Goal: Communication & Community: Share content

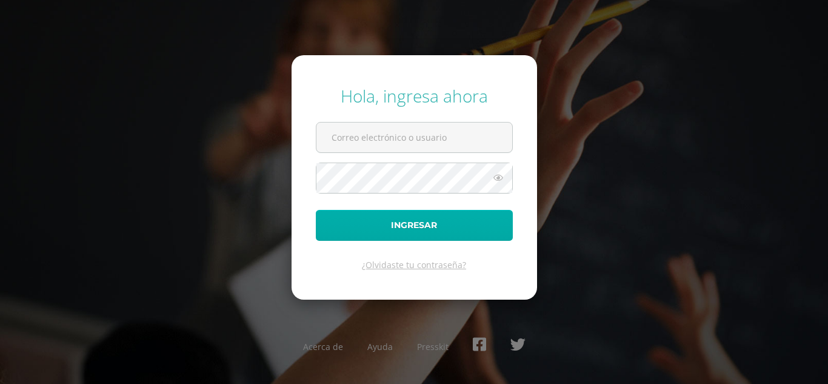
type input "[EMAIL_ADDRESS][DOMAIN_NAME]"
click at [383, 221] on button "Ingresar" at bounding box center [414, 225] width 197 height 31
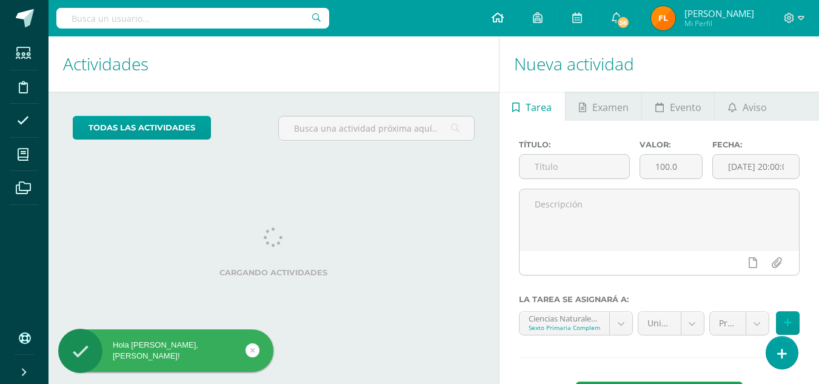
click at [504, 22] on link at bounding box center [497, 18] width 41 height 36
click at [504, 18] on icon at bounding box center [498, 17] width 12 height 11
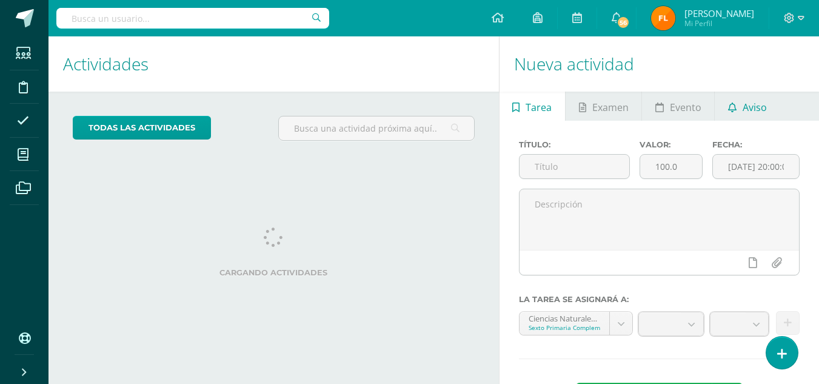
click at [749, 105] on span "Aviso" at bounding box center [755, 107] width 24 height 29
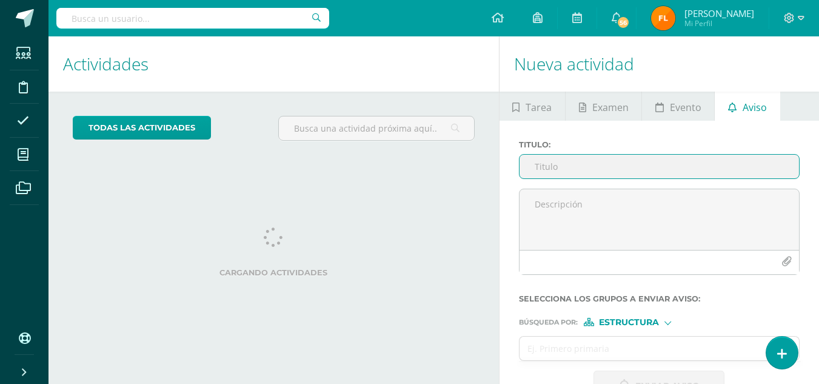
scroll to position [37, 0]
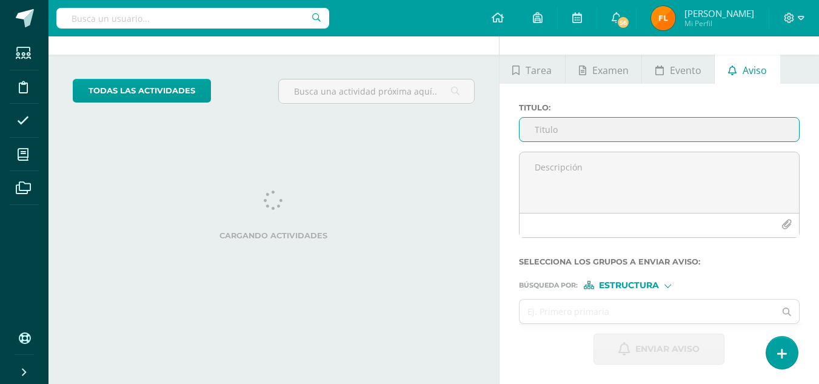
click at [626, 213] on div at bounding box center [660, 225] width 280 height 24
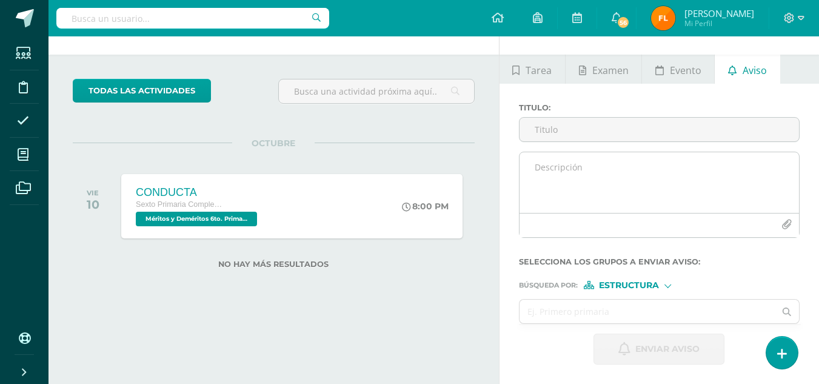
scroll to position [0, 0]
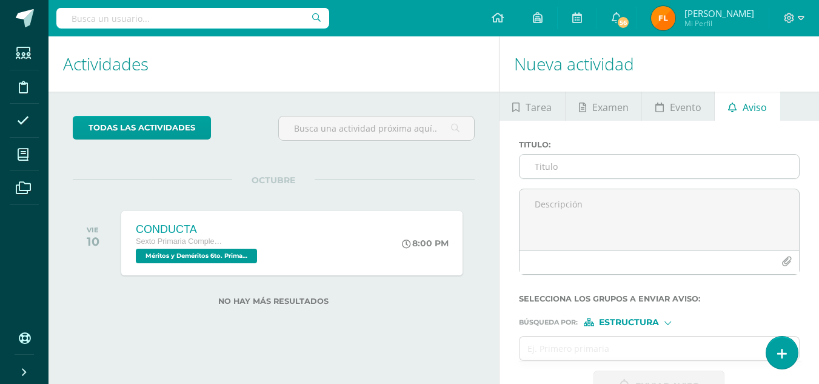
click at [614, 172] on input "Titulo :" at bounding box center [660, 167] width 280 height 24
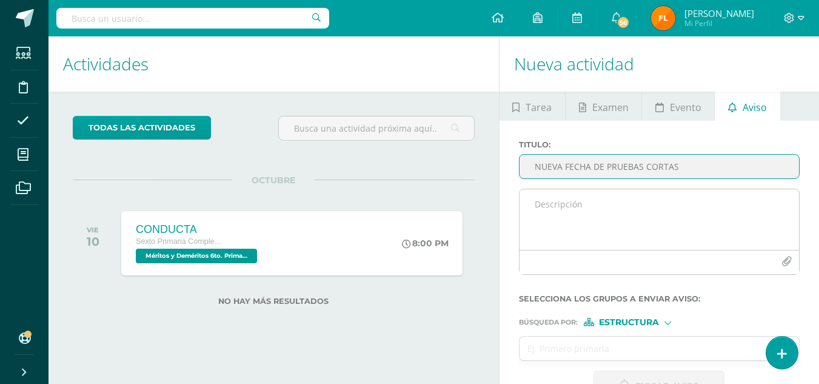
type input "NUEVA FECHA DE PRUEBAS CORTAS"
click at [605, 196] on textarea at bounding box center [660, 219] width 280 height 61
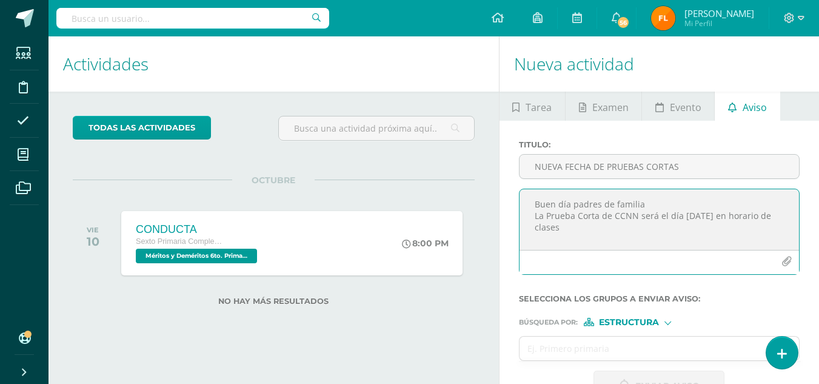
click at [640, 216] on textarea "Buen día padres de familia La Prueba Corta de CCNN será el día [DATE] en horari…" at bounding box center [660, 219] width 280 height 61
click at [563, 232] on textarea "Buen día padres de familia La Prueba Corta de CCNN para la sección B Y C será e…" at bounding box center [660, 219] width 280 height 61
click at [661, 228] on textarea "Buen día padres de familia La Prueba Corta de CCNN para la sección B Y C será e…" at bounding box center [660, 219] width 280 height 61
click at [725, 217] on textarea "Buen día padres de familia La Prueba Corta de CCNN para la sección B Y C será e…" at bounding box center [660, 219] width 280 height 61
click at [667, 228] on textarea "Buen día padres de familia La Prueba Corta de CCNN para la sección A Y C será e…" at bounding box center [660, 219] width 280 height 61
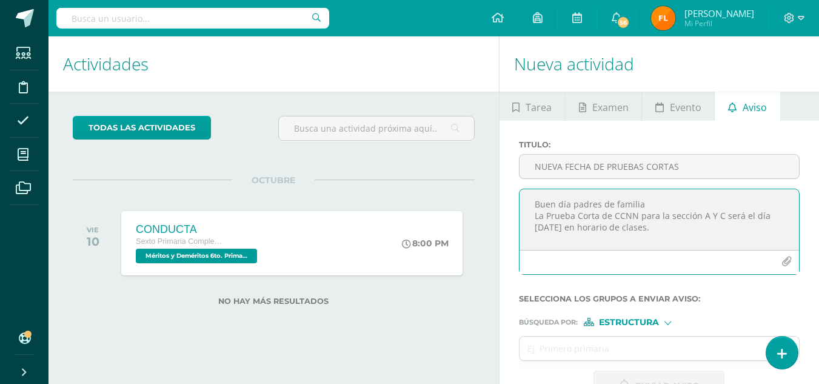
click at [574, 227] on textarea "Buen día padres de familia La Prueba Corta de CCNN para la sección A Y C será e…" at bounding box center [660, 219] width 280 height 61
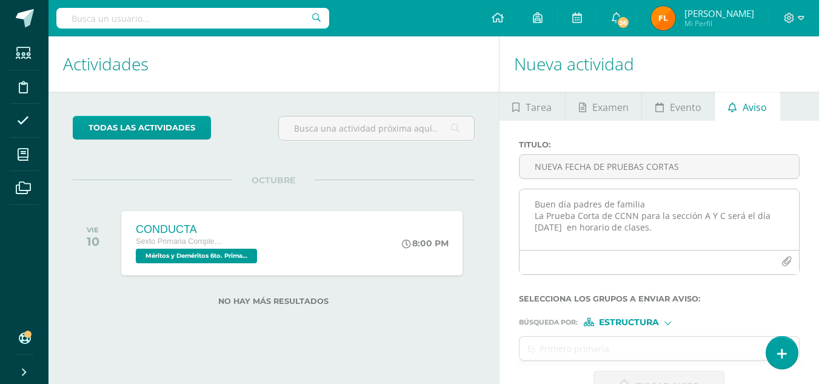
click at [575, 228] on textarea "Buen día padres de familia La Prueba Corta de CCNN para la sección A Y C será e…" at bounding box center [660, 219] width 280 height 61
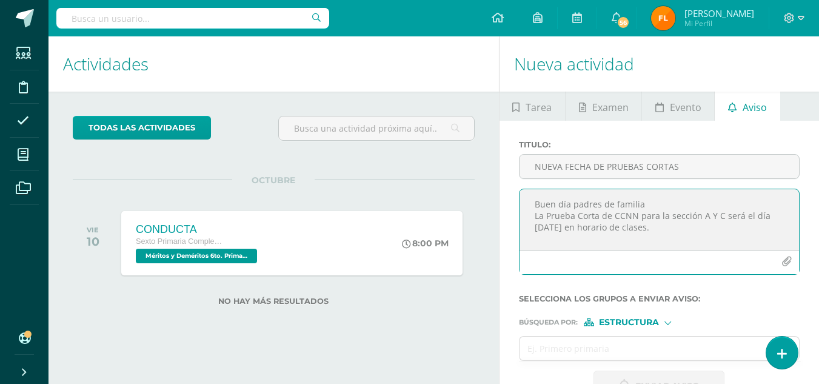
click at [745, 228] on textarea "Buen día padres de familia La Prueba Corta de CCNN para la sección A Y C será e…" at bounding box center [660, 219] width 280 height 61
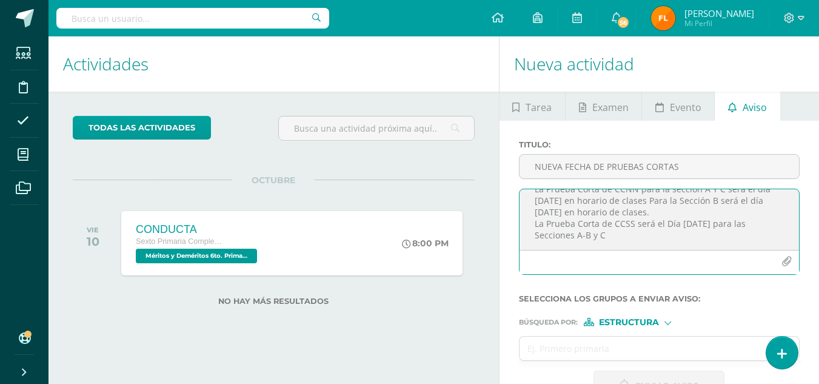
click at [712, 210] on textarea "Buen día padres de familia La Prueba Corta de CCNN para la sección A Y C será e…" at bounding box center [660, 219] width 280 height 61
click at [625, 228] on textarea "Buen día padres de familia La Prueba Corta de CCNN para la sección A Y C será e…" at bounding box center [660, 219] width 280 height 61
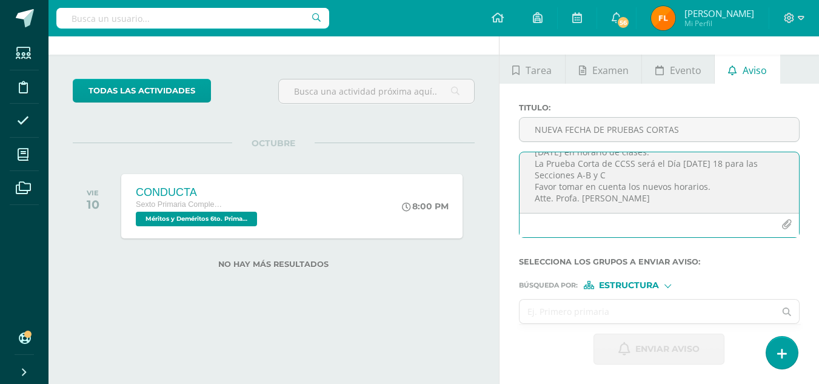
type textarea "Buen día padres de familia La Prueba Corta de CCNN para la sección A Y C será e…"
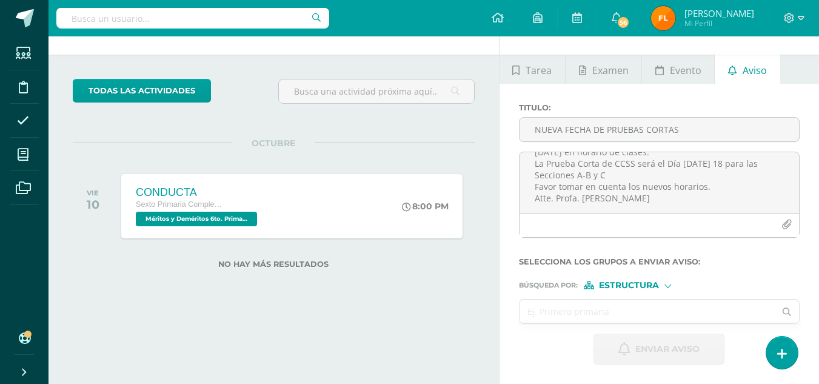
click at [598, 318] on input "text" at bounding box center [648, 312] width 256 height 24
type input "sexto"
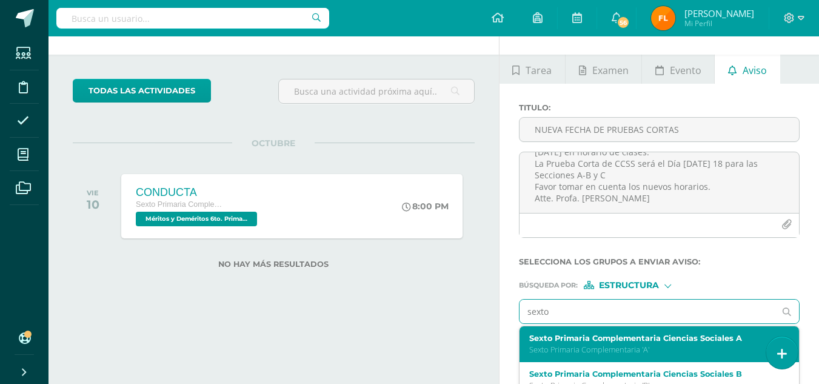
click at [598, 335] on label "Sexto Primaria Complementaria Ciencias Sociales A" at bounding box center [654, 337] width 250 height 9
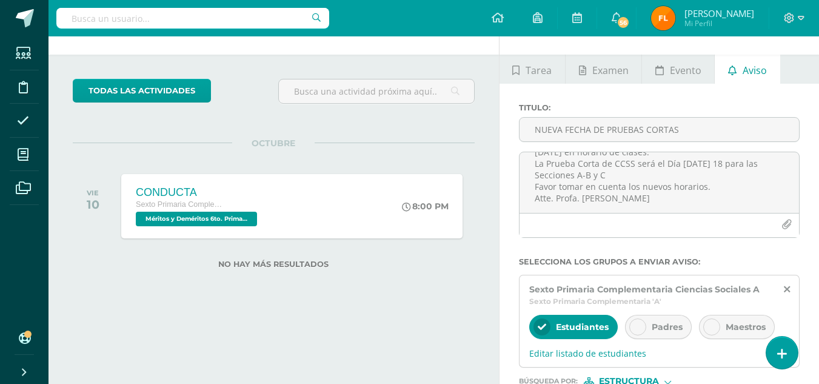
click at [655, 330] on span "Padres" at bounding box center [667, 326] width 31 height 11
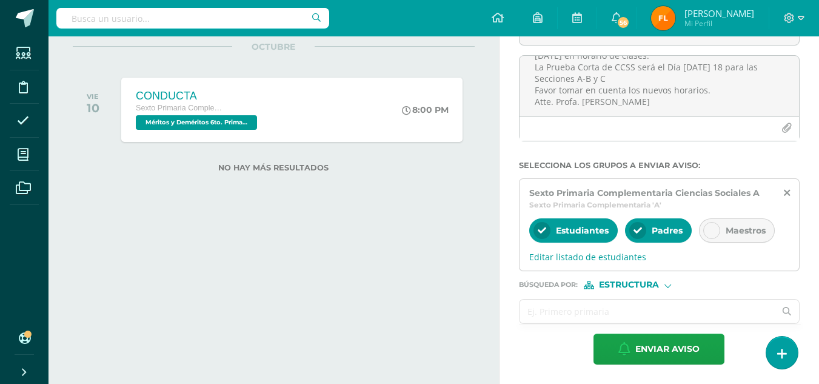
click at [547, 314] on input "text" at bounding box center [648, 312] width 256 height 24
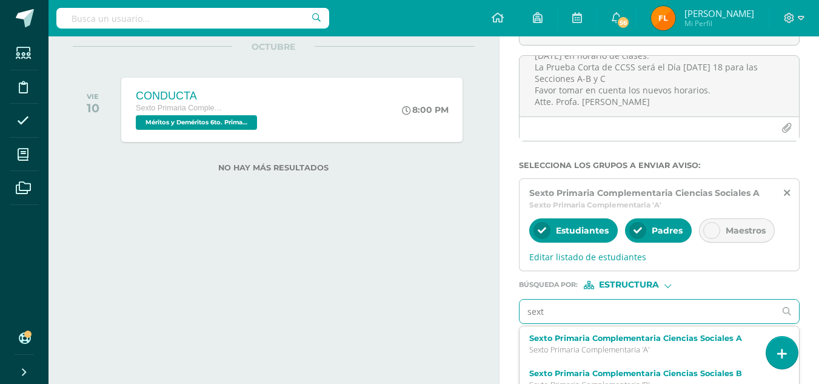
type input "sexto"
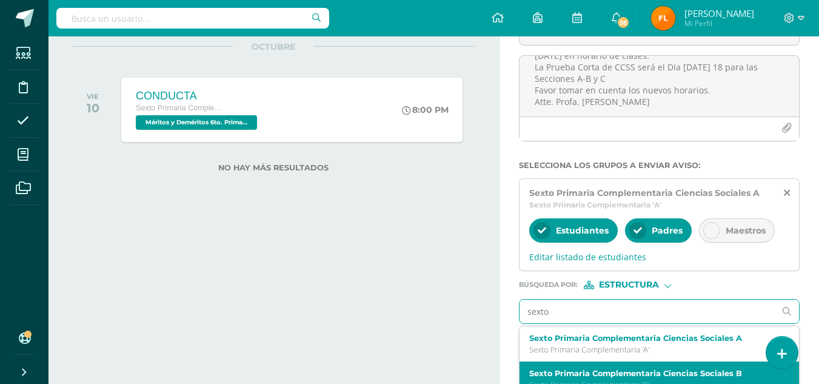
click at [586, 370] on label "Sexto Primaria Complementaria Ciencias Sociales B" at bounding box center [654, 373] width 250 height 9
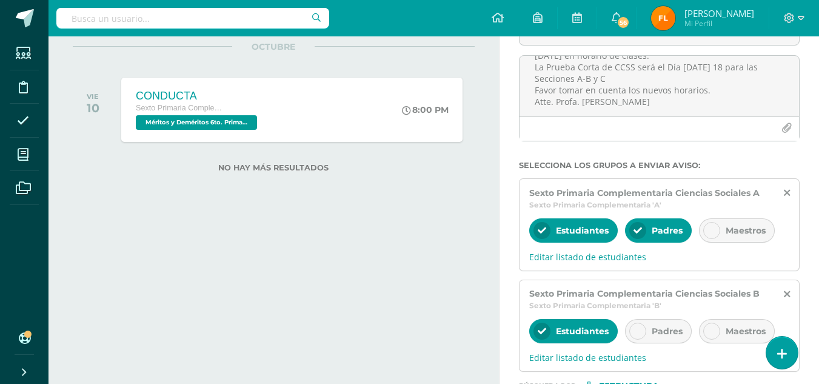
click at [649, 324] on div "Padres" at bounding box center [658, 331] width 67 height 24
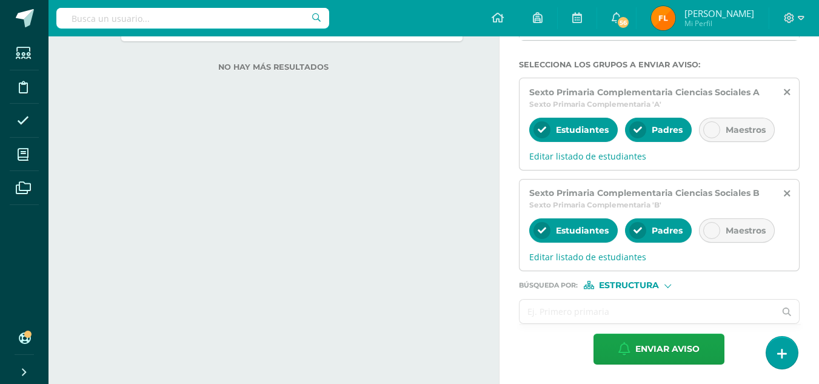
click at [603, 314] on input "text" at bounding box center [648, 312] width 256 height 24
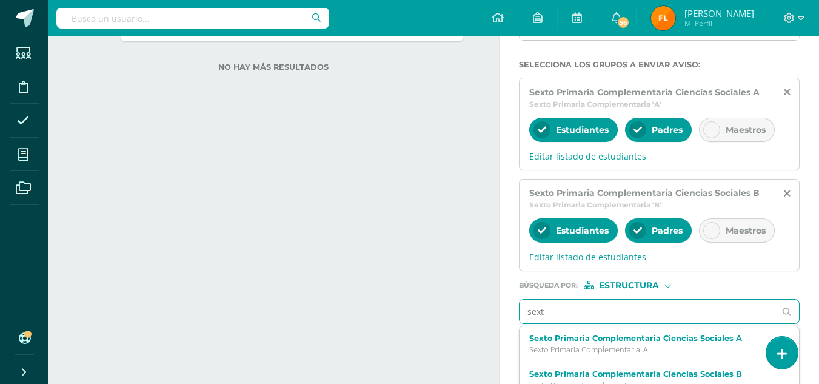
type input "sexto"
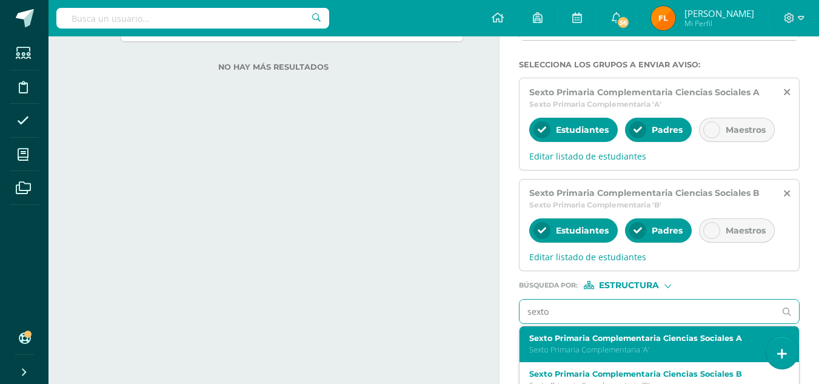
scroll to position [61, 0]
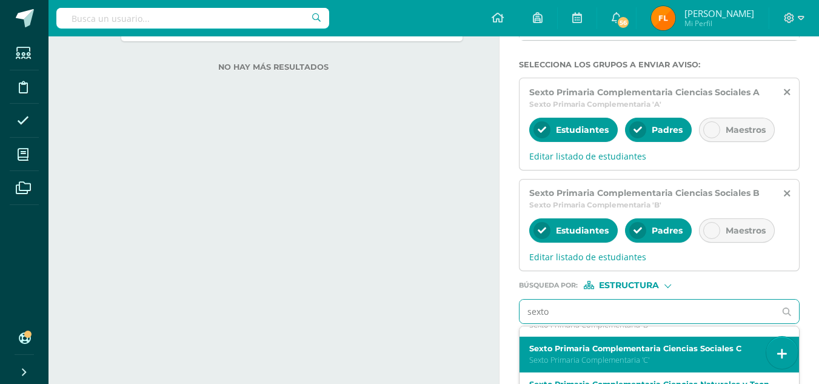
click at [618, 344] on label "Sexto Primaria Complementaria Ciencias Sociales C" at bounding box center [654, 348] width 250 height 9
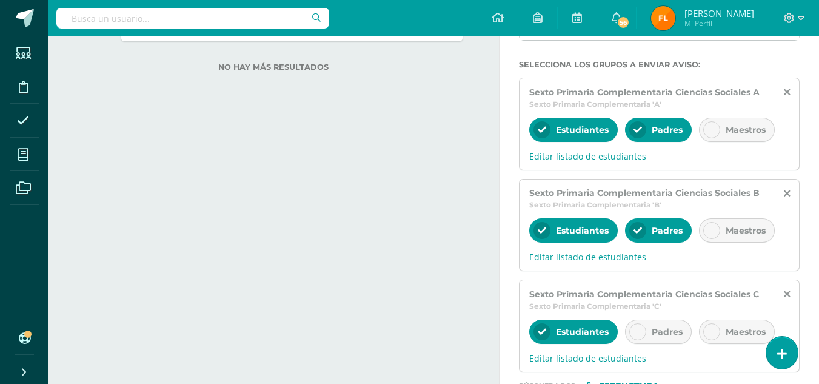
scroll to position [0, 0]
click at [635, 326] on div at bounding box center [637, 331] width 17 height 17
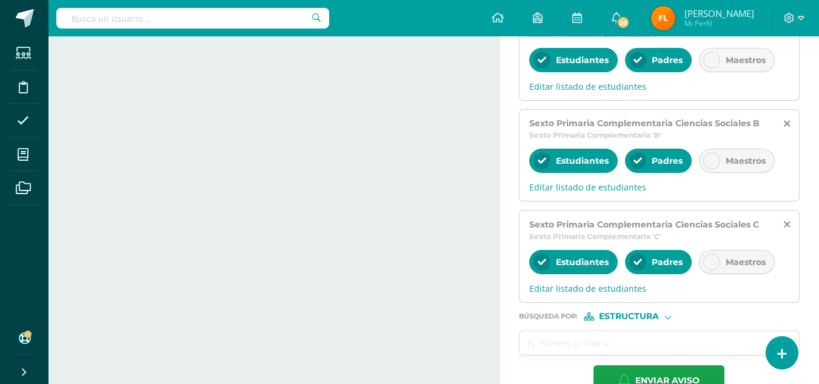
scroll to position [335, 0]
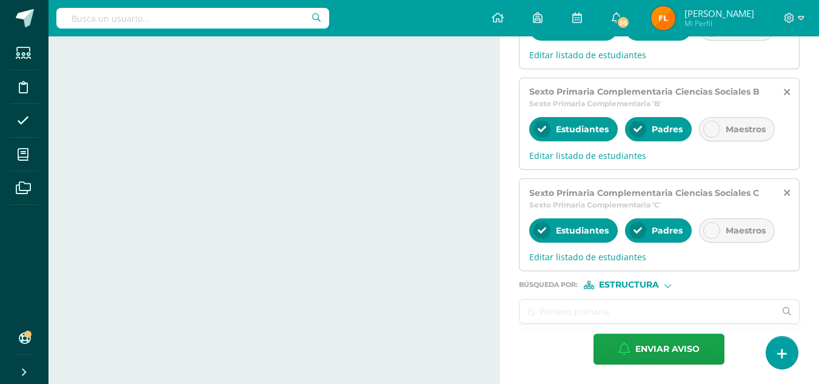
click at [593, 317] on input "text" at bounding box center [648, 312] width 256 height 24
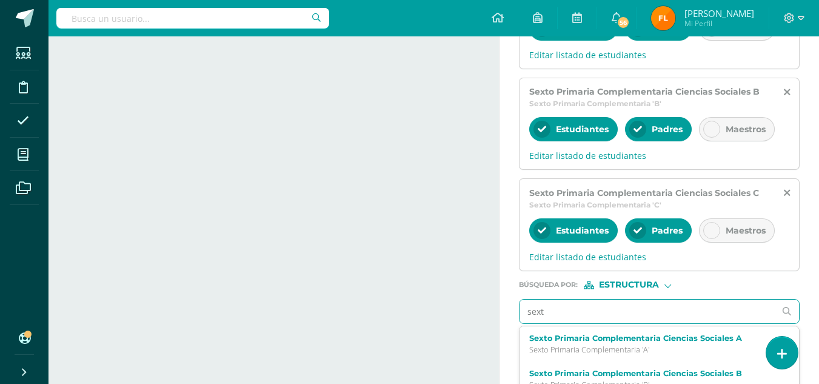
type input "sexto"
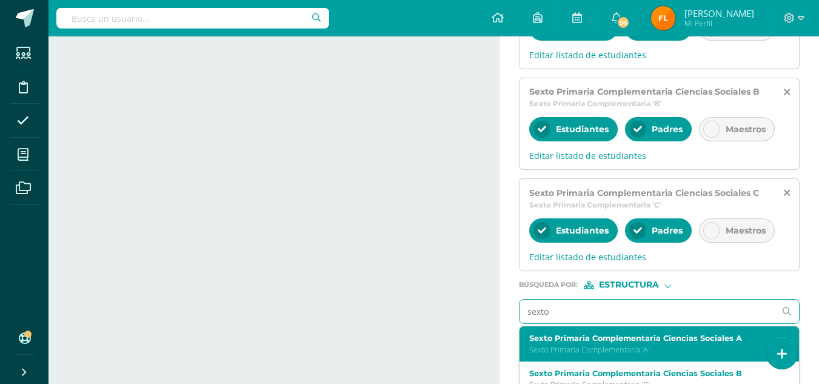
scroll to position [121, 0]
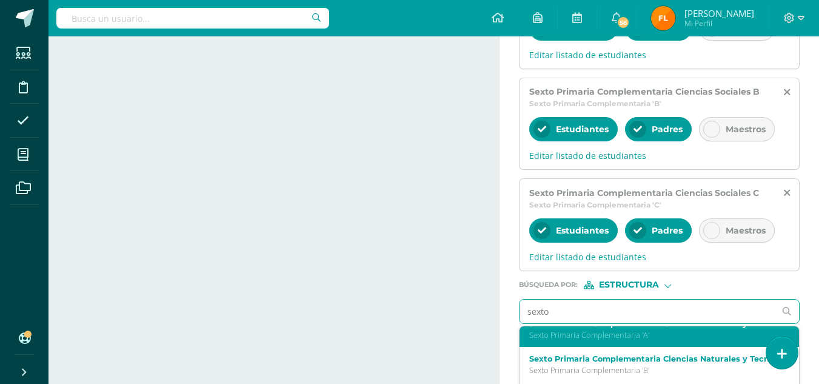
click at [607, 337] on p "Sexto Primaria Complementaria 'A'" at bounding box center [654, 335] width 250 height 10
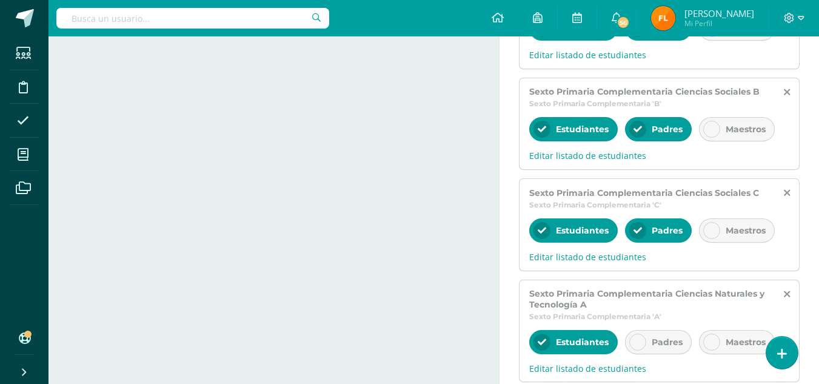
click at [653, 340] on span "Padres" at bounding box center [667, 342] width 31 height 11
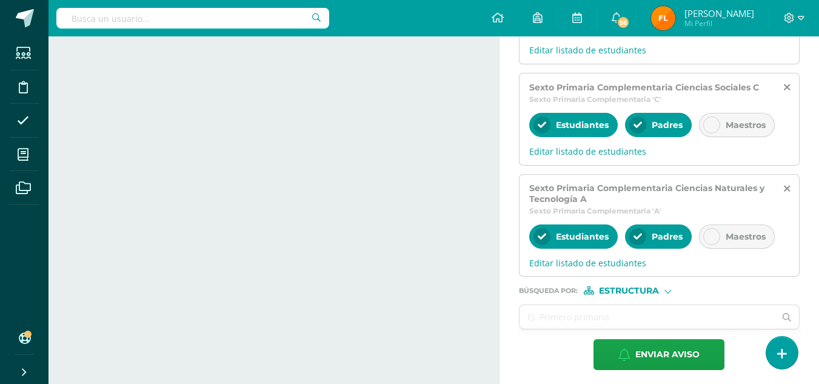
scroll to position [446, 0]
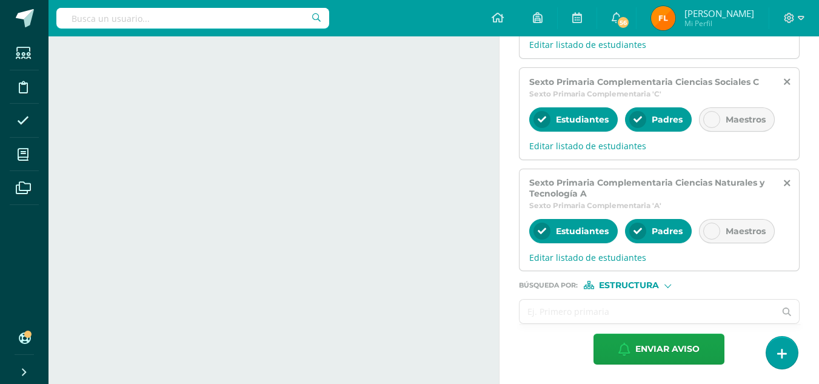
click at [632, 309] on input "text" at bounding box center [648, 312] width 256 height 24
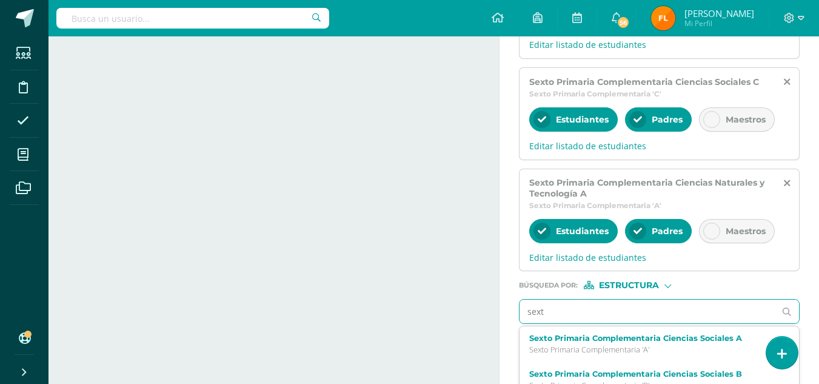
type input "sexto"
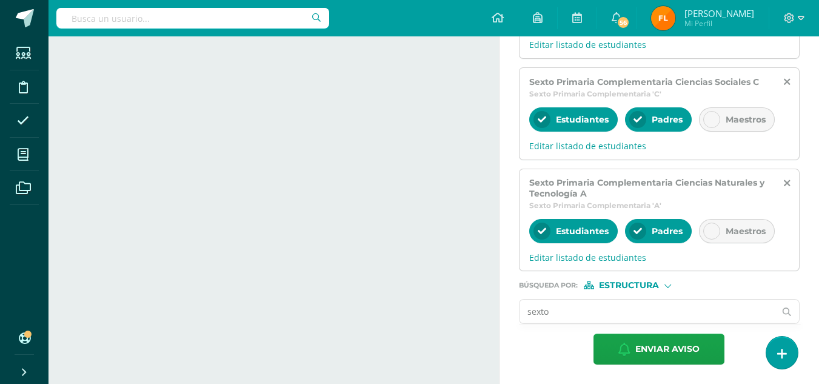
click at [689, 312] on input "sexto" at bounding box center [648, 312] width 256 height 24
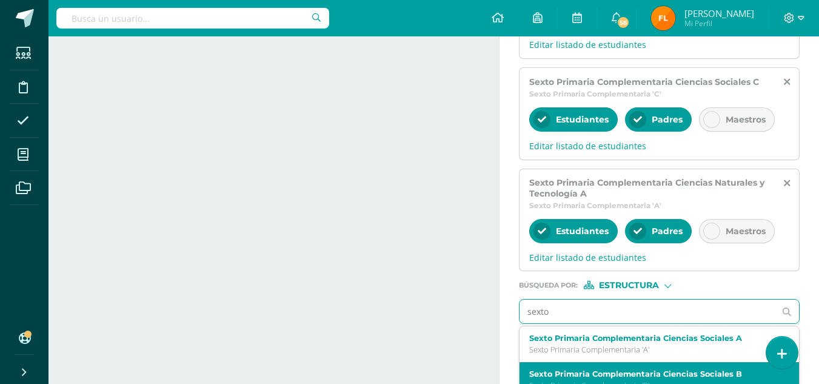
click at [667, 378] on label "Sexto Primaria Complementaria Ciencias Sociales B" at bounding box center [654, 373] width 250 height 9
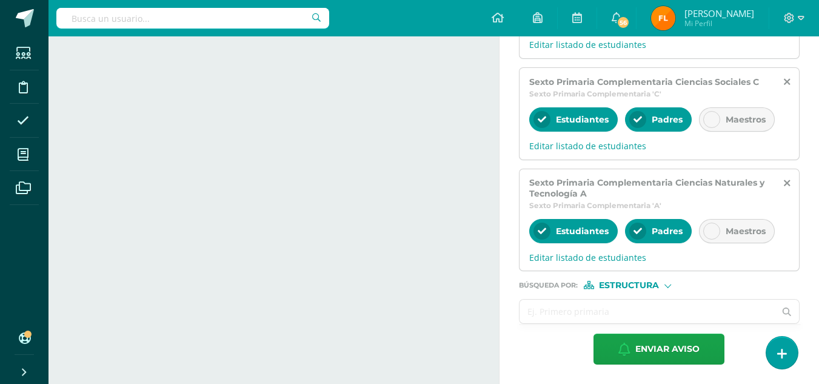
click at [611, 316] on input "text" at bounding box center [648, 312] width 256 height 24
type input "sexto"
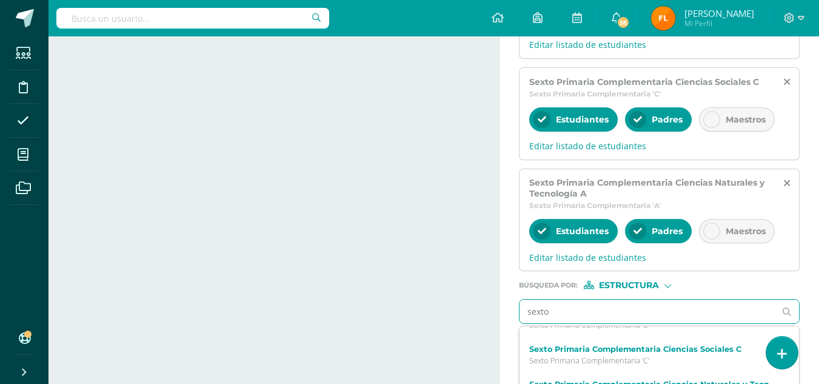
scroll to position [121, 0]
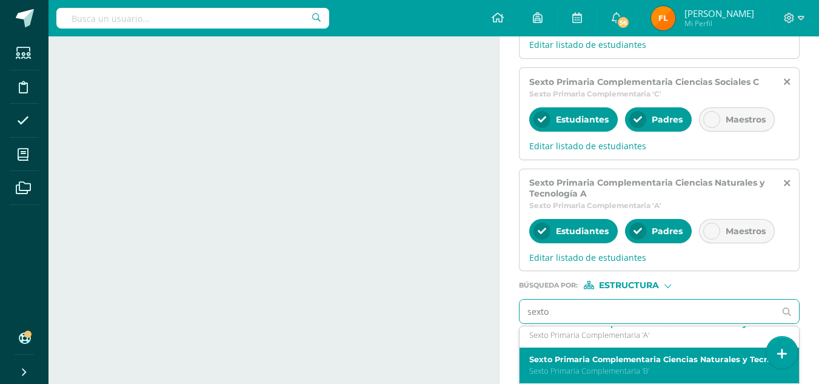
click at [619, 362] on label "Sexto Primaria Complementaria Ciencias Naturales y Tecnología B" at bounding box center [654, 359] width 250 height 9
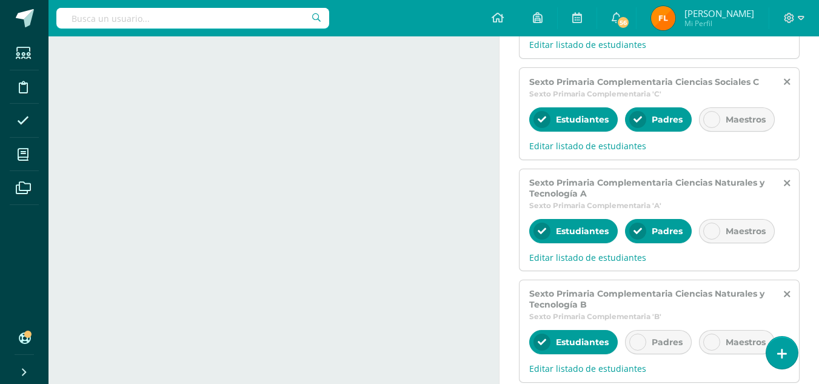
scroll to position [0, 0]
click at [636, 341] on icon at bounding box center [638, 342] width 8 height 8
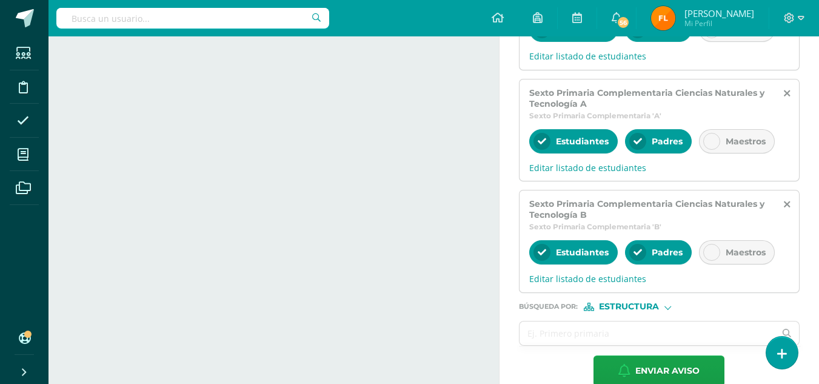
scroll to position [558, 0]
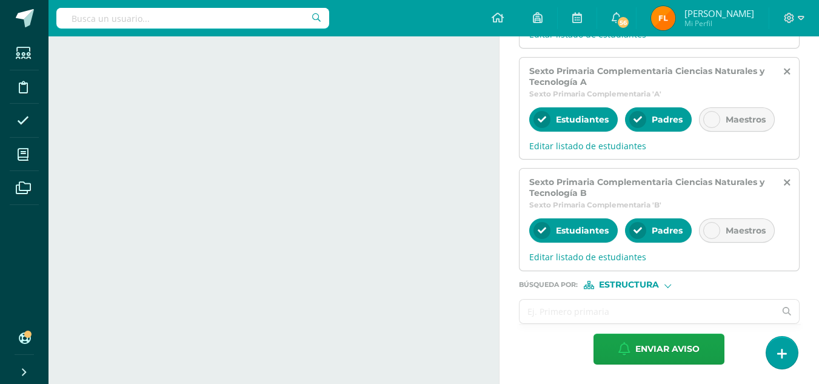
click at [617, 313] on input "text" at bounding box center [648, 312] width 256 height 24
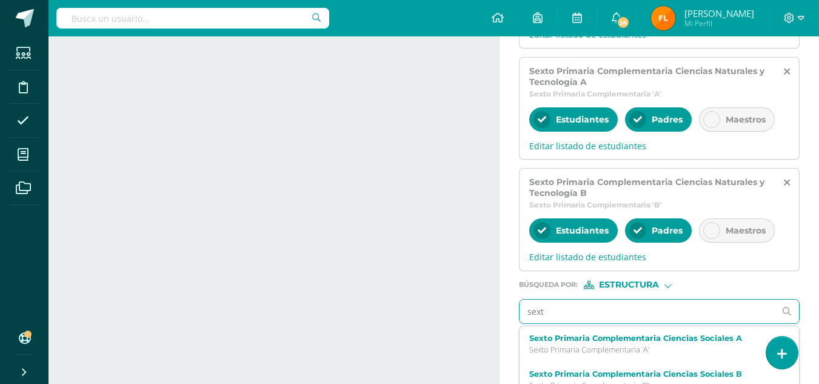
type input "sexto"
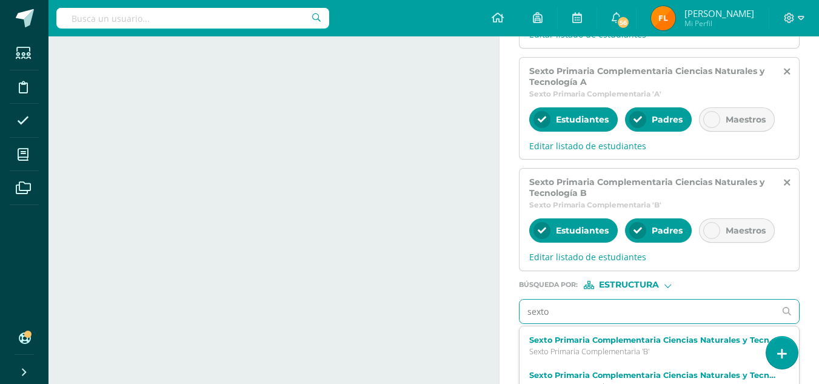
scroll to position [609, 0]
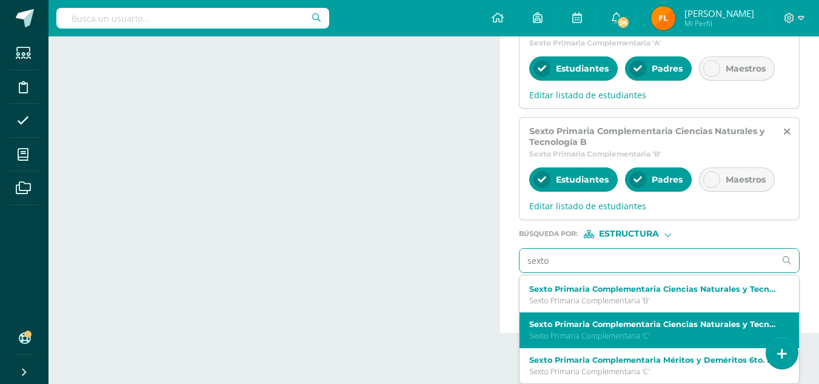
click at [631, 333] on p "Sexto Primaria Complementaria 'C'" at bounding box center [654, 335] width 250 height 10
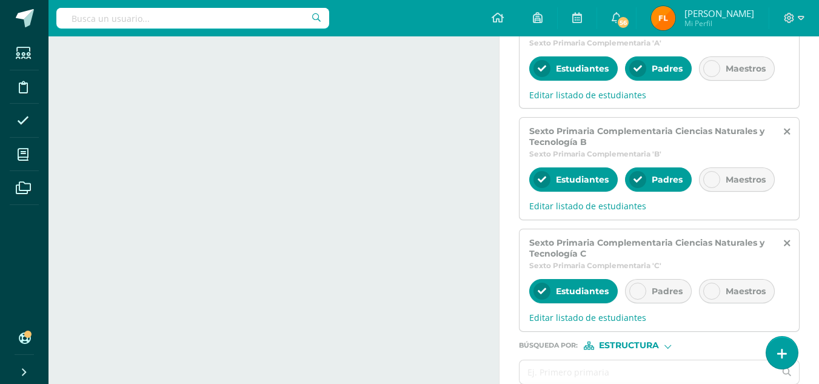
click at [644, 285] on div at bounding box center [637, 291] width 17 height 17
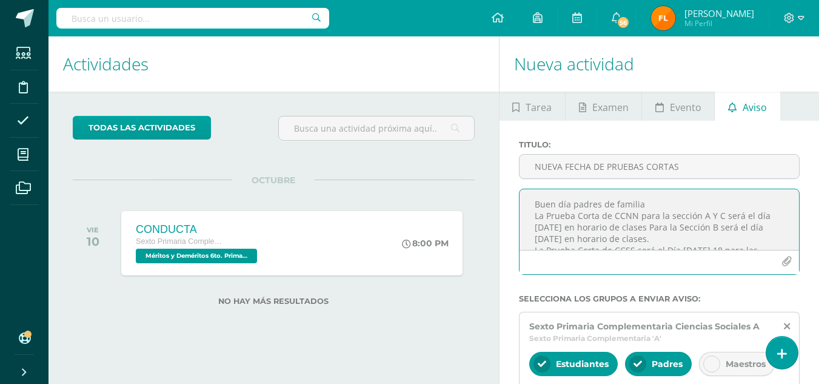
drag, startPoint x: 625, startPoint y: 238, endPoint x: 529, endPoint y: 204, distance: 101.6
click at [529, 204] on textarea "Buen día padres de familia La Prueba Corta de CCNN para la sección A Y C será e…" at bounding box center [660, 219] width 280 height 61
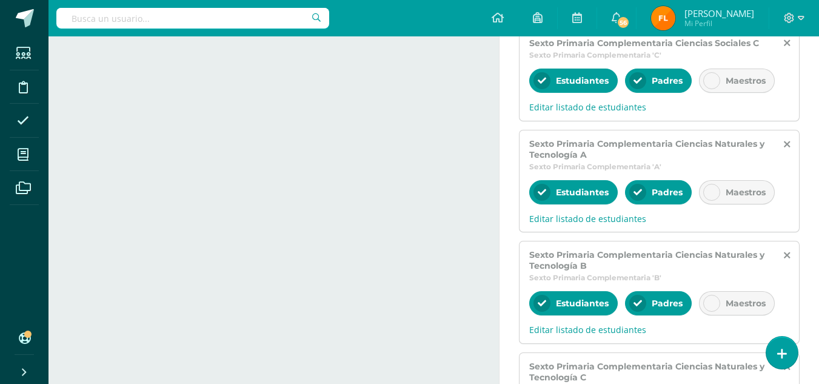
scroll to position [669, 0]
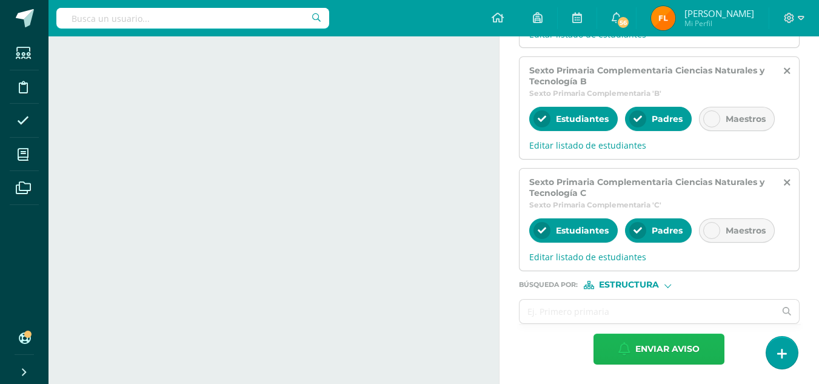
click at [683, 355] on span "Enviar aviso" at bounding box center [667, 349] width 64 height 30
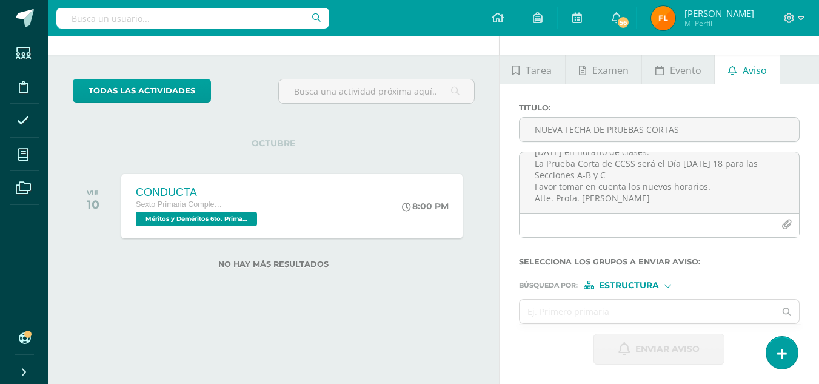
scroll to position [0, 0]
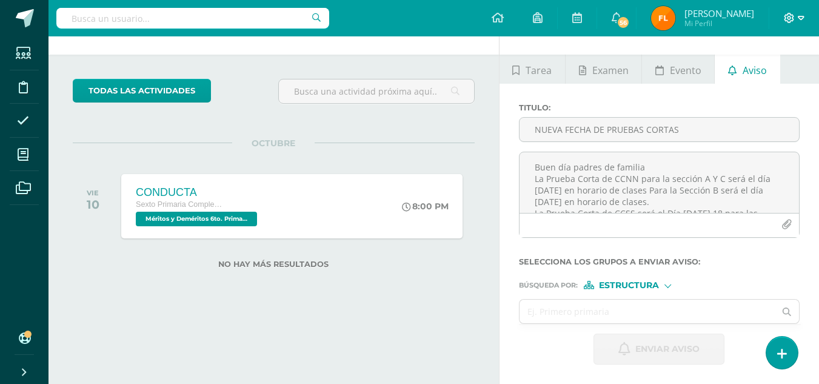
click at [802, 13] on icon at bounding box center [801, 18] width 7 height 11
click at [774, 84] on span "Cerrar sesión" at bounding box center [763, 83] width 55 height 12
